Goal: Task Accomplishment & Management: Complete application form

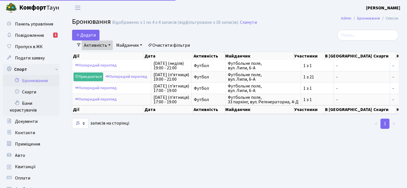
select select "25"
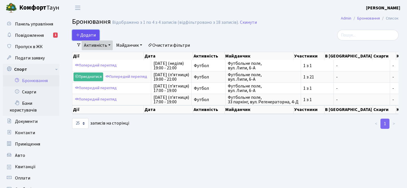
click at [86, 31] on button "Додати" at bounding box center [85, 35] width 27 height 11
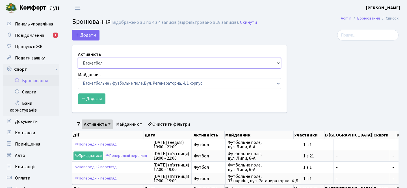
click at [109, 61] on select "Баскетбол Волейбол Йога Катання на роликах Настільний теніс Теніс Футбол Фітнес" at bounding box center [179, 63] width 203 height 11
select select "2"
click at [78, 58] on select "Баскетбол Волейбол Йога Катання на роликах Настільний теніс Теніс Футбол Фітнес" at bounding box center [179, 63] width 203 height 11
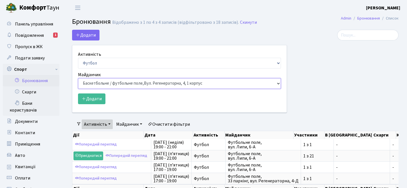
click at [116, 85] on select "Баскетбольне / футбольне поле, Вул. Регенераторна, 4, 1 корпус Баскетбольне пол…" at bounding box center [179, 83] width 203 height 11
select select "10"
click at [78, 78] on select "Баскетбольне / футбольне поле, Вул. Регенераторна, 4, 1 корпус Баскетбольне пол…" at bounding box center [179, 83] width 203 height 11
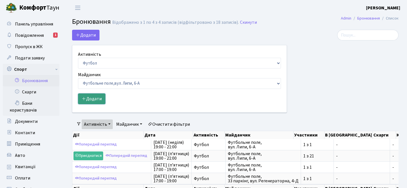
click at [94, 101] on button "Додати" at bounding box center [91, 98] width 27 height 11
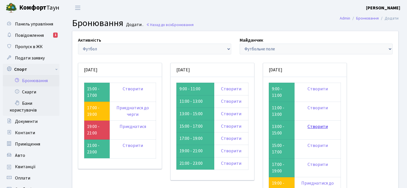
click at [322, 126] on link "Створити" at bounding box center [318, 126] width 20 height 6
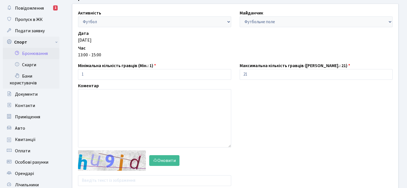
scroll to position [27, 0]
click at [266, 76] on input "21" at bounding box center [316, 74] width 153 height 11
type input "2"
type input "1"
click at [165, 159] on button "Оновити" at bounding box center [164, 160] width 30 height 11
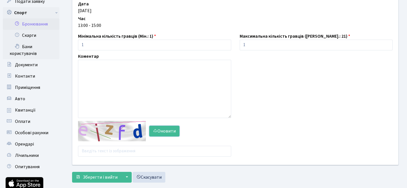
scroll to position [69, 0]
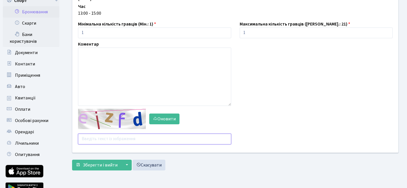
click at [114, 141] on input "text" at bounding box center [154, 139] width 153 height 11
type input "jxnrg"
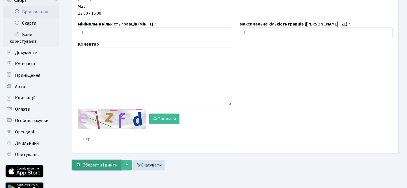
click at [109, 160] on button "Зберегти і вийти" at bounding box center [96, 165] width 49 height 11
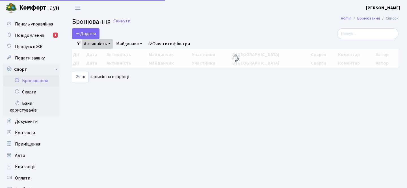
select select "25"
